Goal: Task Accomplishment & Management: Manage account settings

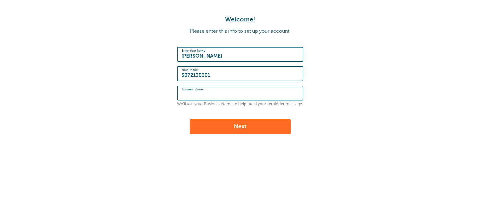
click at [219, 94] on input "Business Name" at bounding box center [239, 93] width 117 height 14
type input "MWFBI"
click at [236, 122] on button "Next" at bounding box center [240, 126] width 101 height 15
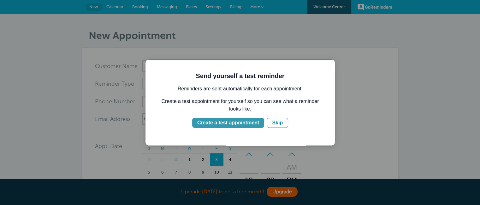
click at [258, 123] on div "Create a test appointment" at bounding box center [228, 123] width 62 height 8
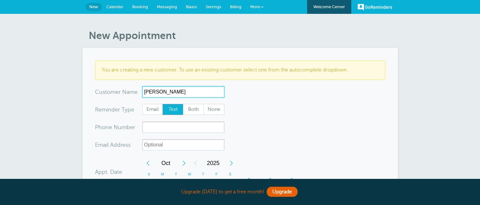
type input "Brandy Lu"
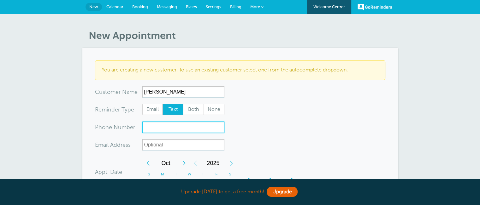
click at [173, 130] on input "xxx-no-autofill" at bounding box center [183, 127] width 82 height 11
type input "3072130301"
click at [309, 122] on form "You are creating a new customer. To use an existing customer select one from th…" at bounding box center [240, 203] width 290 height 284
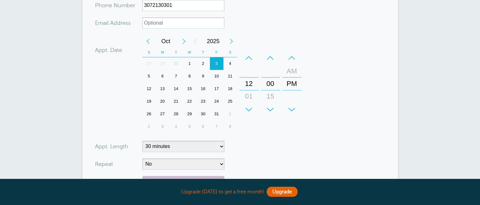
scroll to position [126, 0]
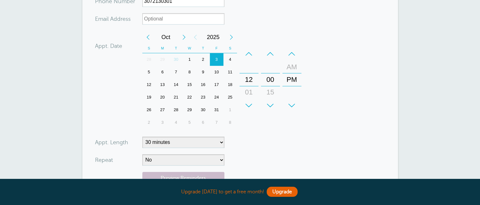
click at [217, 72] on div "10" at bounding box center [217, 72] width 14 height 13
click at [252, 106] on div "+" at bounding box center [248, 105] width 19 height 13
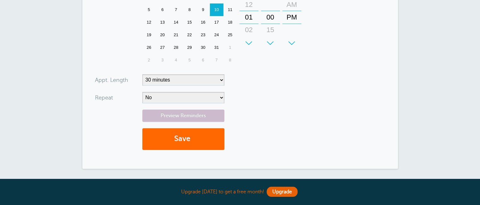
scroll to position [189, 0]
click at [182, 135] on button "Save" at bounding box center [183, 139] width 82 height 22
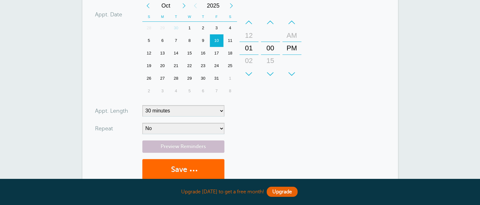
scroll to position [103, 0]
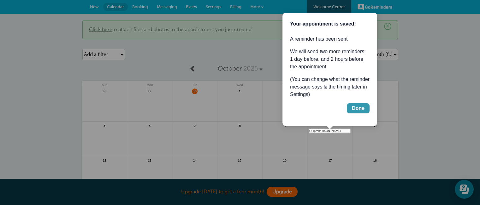
click at [360, 108] on div "Done" at bounding box center [358, 109] width 13 height 8
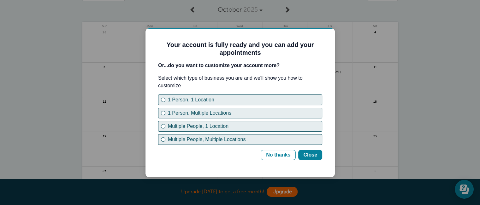
scroll to position [63, 0]
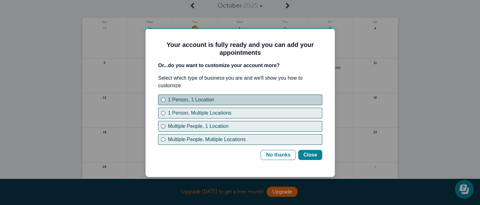
click at [236, 104] on button "1 Person, 1 Location" at bounding box center [240, 100] width 164 height 11
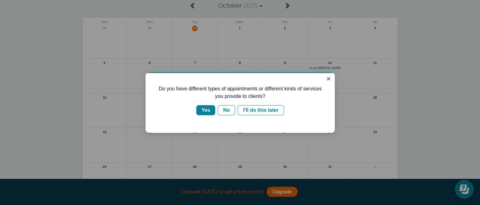
scroll to position [0, 0]
click at [209, 112] on div "Yes" at bounding box center [205, 111] width 9 height 8
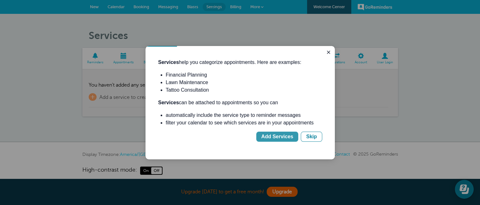
click at [277, 135] on div "Add Services" at bounding box center [277, 137] width 32 height 8
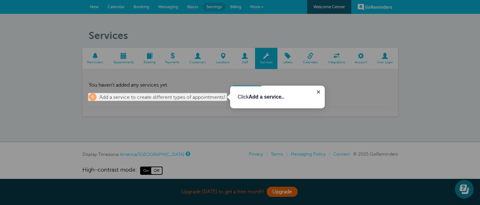
click at [301, 97] on p "Click Add a service.." at bounding box center [278, 97] width 80 height 8
click at [212, 98] on span "Add a service to create different types of appointments!" at bounding box center [162, 98] width 126 height 6
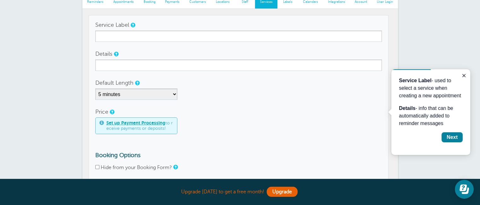
scroll to position [61, 0]
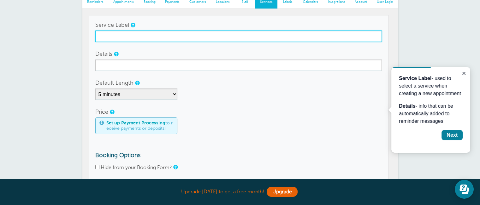
click at [134, 36] on input "Service Label" at bounding box center [238, 36] width 286 height 11
type input "Annual Review"
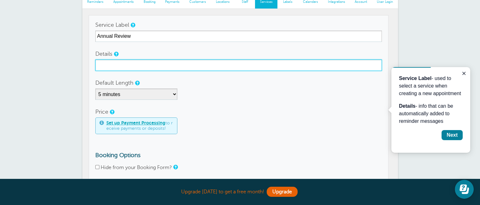
click at [139, 63] on input "Details" at bounding box center [238, 65] width 286 height 11
type input "Review important changes in coverage"
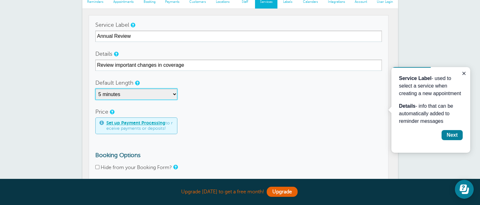
click at [173, 95] on select "5 minutes 10 minutes 15 minutes 20 minutes 25 minutes 30 minutes 35 minutes 40 …" at bounding box center [136, 94] width 82 height 11
select select "30"
click at [95, 89] on select "5 minutes 10 minutes 15 minutes 20 minutes 25 minutes 30 minutes 35 minutes 40 …" at bounding box center [136, 94] width 82 height 11
click at [233, 92] on div "5 minutes 10 minutes 15 minutes 20 minutes 25 minutes 30 minutes 35 minutes 40 …" at bounding box center [238, 94] width 286 height 11
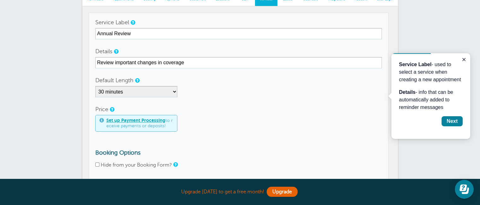
scroll to position [95, 0]
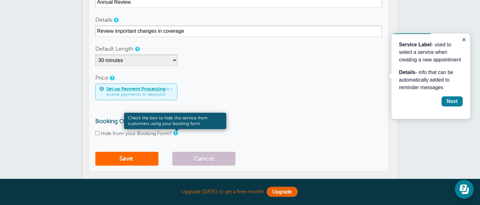
click at [176, 134] on link at bounding box center [175, 133] width 4 height 4
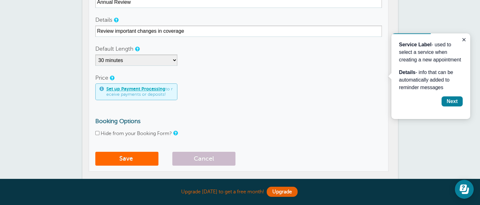
click at [96, 133] on input "Hide from your Booking Form?" at bounding box center [97, 133] width 4 height 4
checkbox input "true"
click at [129, 155] on button "Save" at bounding box center [126, 159] width 63 height 14
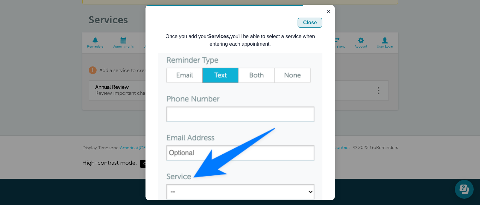
click at [308, 25] on div "Close" at bounding box center [310, 23] width 14 height 8
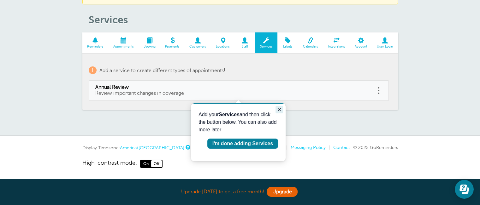
click at [277, 109] on icon "Close guide" at bounding box center [279, 109] width 5 height 5
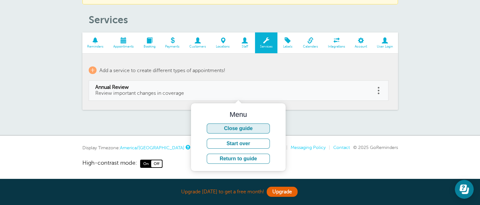
click at [266, 131] on button "Close guide" at bounding box center [238, 129] width 63 height 10
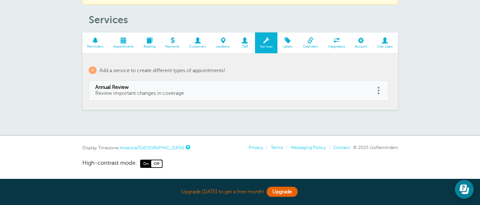
click at [377, 92] on link at bounding box center [378, 91] width 6 height 10
click at [302, 90] on span "Annual Review" at bounding box center [232, 88] width 274 height 6
type input "Annual Review"
type input "Review important changes in coverage"
select select "30"
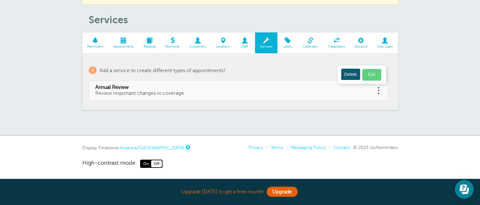
checkbox input "true"
select select "30"
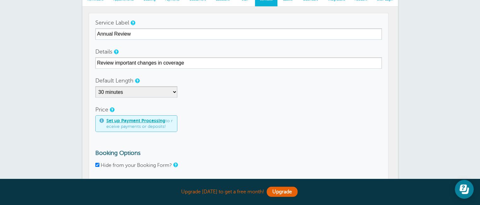
scroll to position [3, 0]
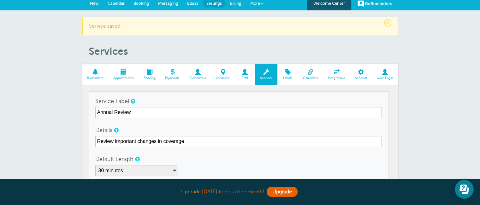
click at [247, 78] on span "Staff" at bounding box center [245, 78] width 14 height 4
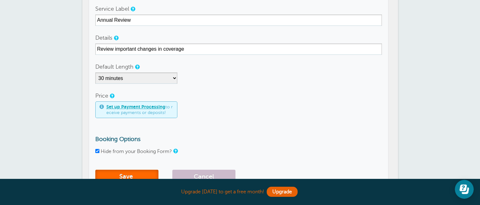
scroll to position [0, 0]
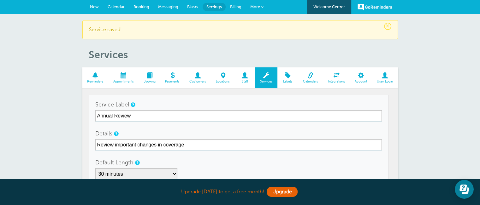
click at [95, 77] on span at bounding box center [95, 76] width 26 height 6
